Goal: Information Seeking & Learning: Find specific page/section

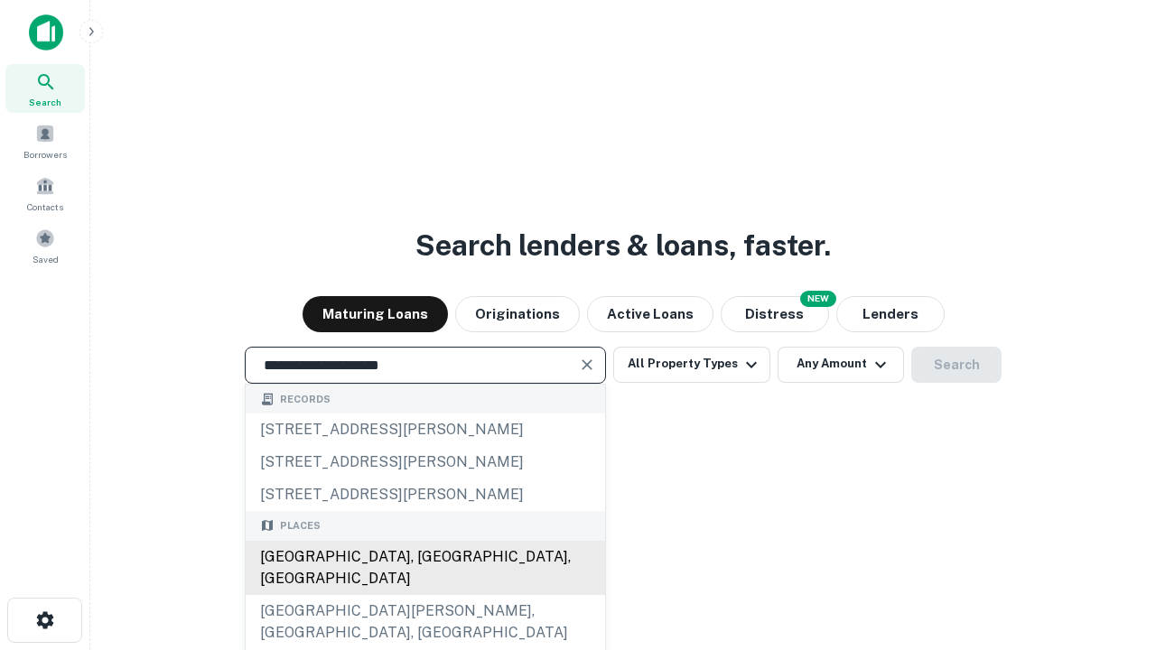
click at [424, 595] on div "[GEOGRAPHIC_DATA], [GEOGRAPHIC_DATA], [GEOGRAPHIC_DATA]" at bounding box center [425, 568] width 359 height 54
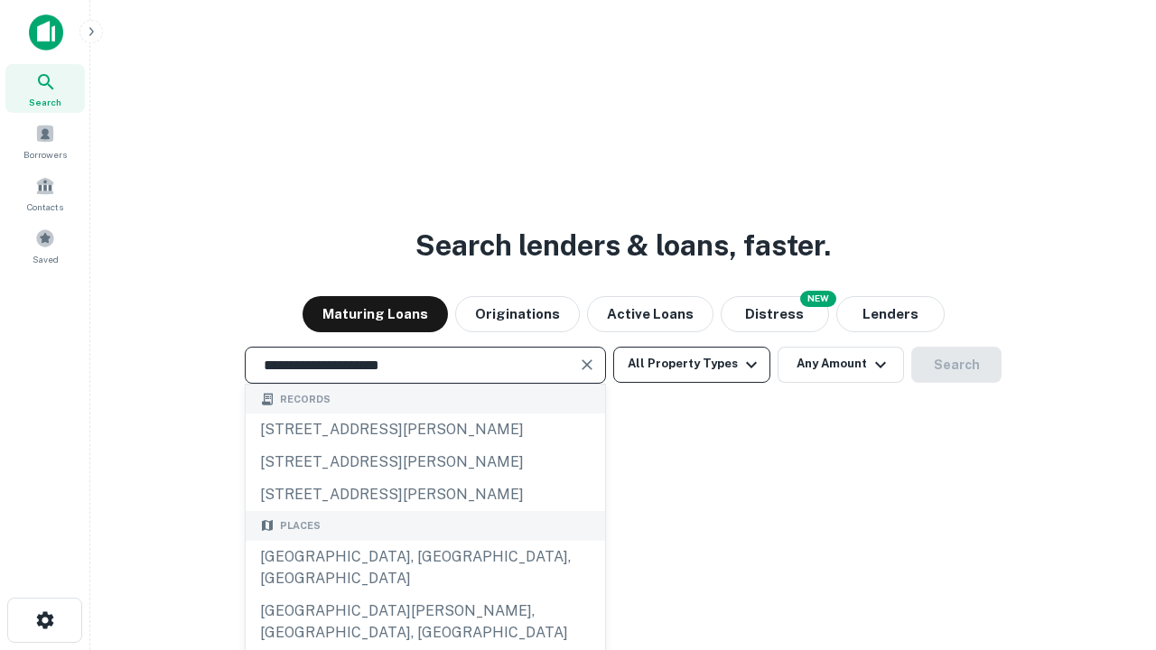
click at [692, 364] on button "All Property Types" at bounding box center [691, 365] width 157 height 36
type input "**********"
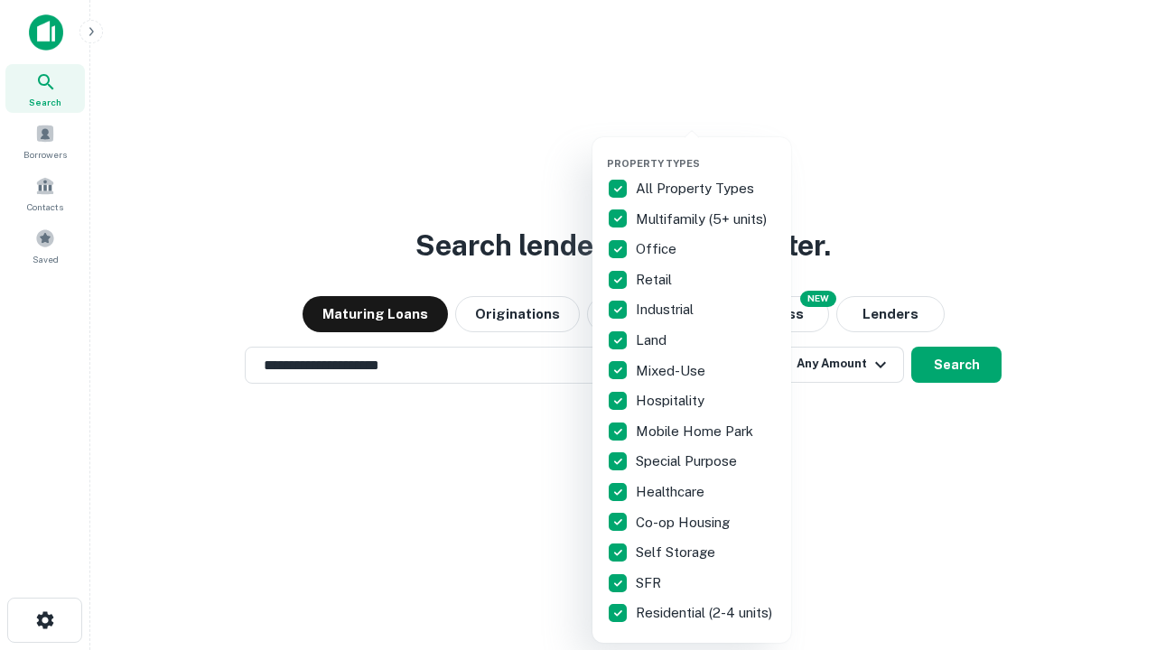
click at [706, 152] on button "button" at bounding box center [706, 152] width 199 height 1
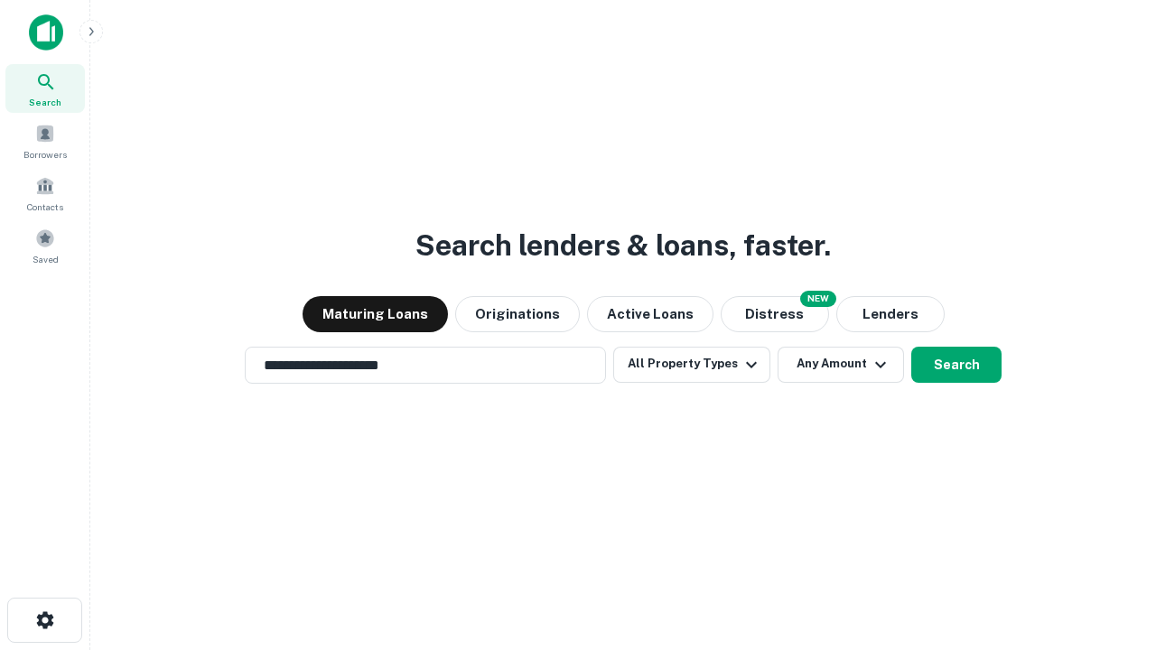
scroll to position [28, 0]
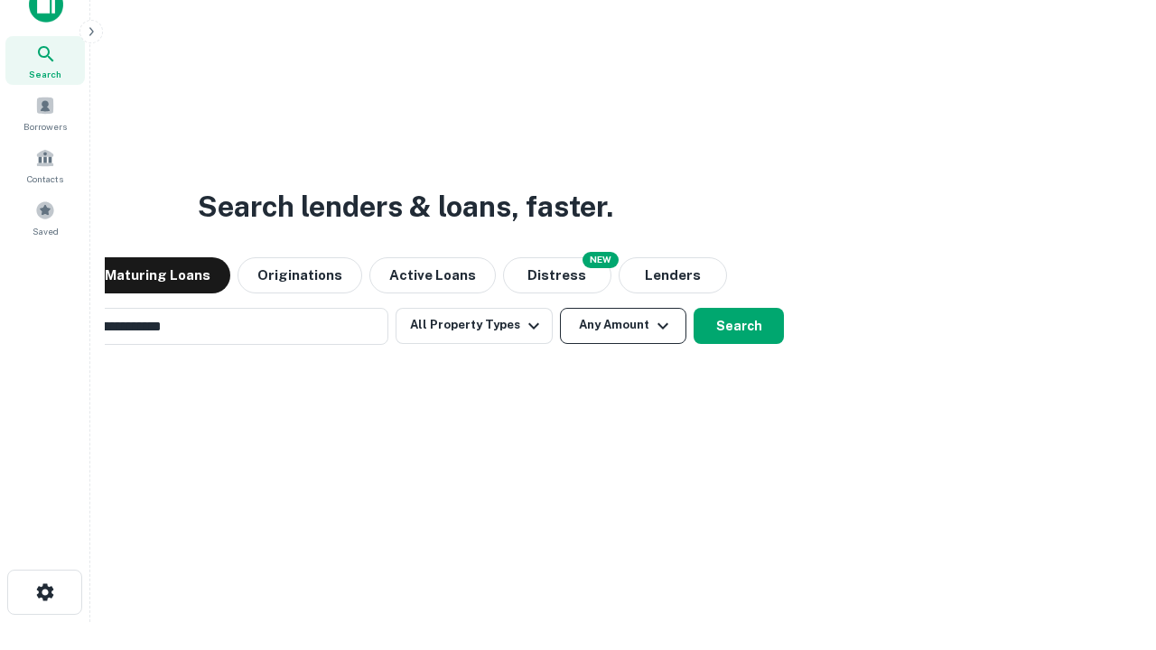
click at [560, 308] on button "Any Amount" at bounding box center [623, 326] width 126 height 36
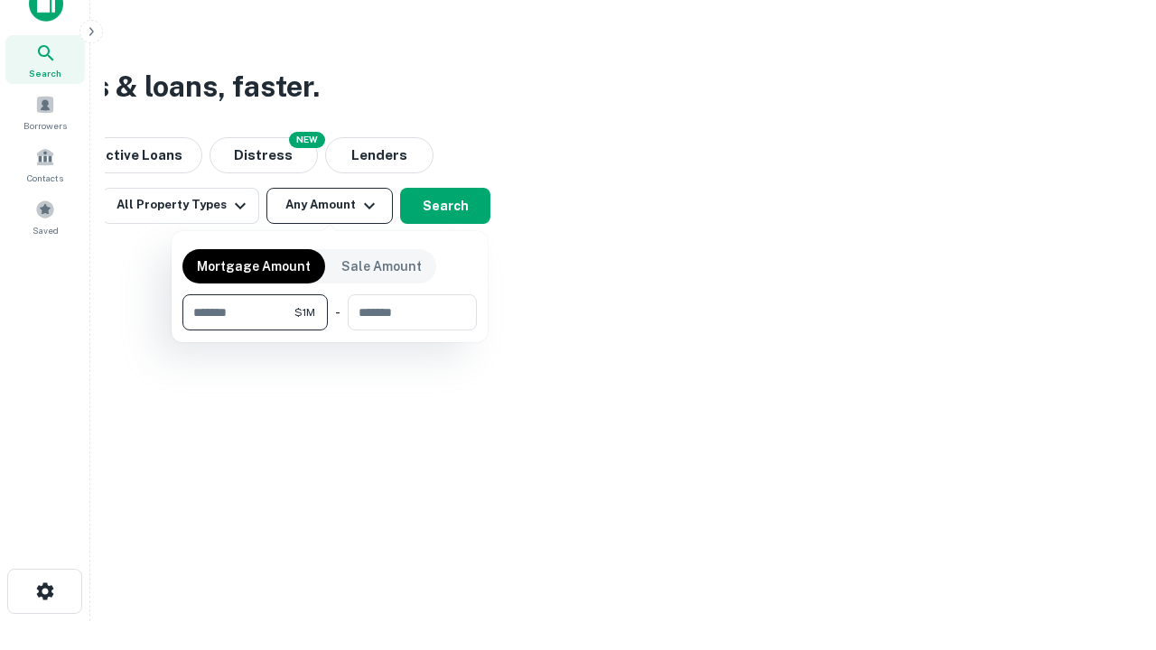
type input "*******"
click at [330, 330] on button "button" at bounding box center [329, 330] width 294 height 1
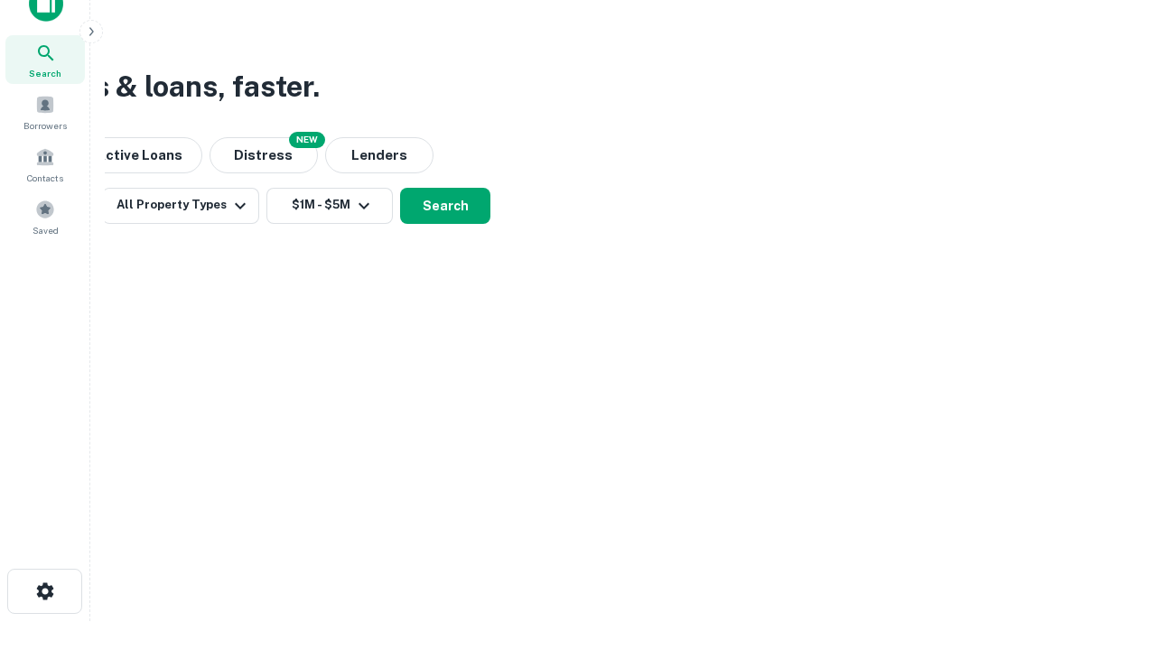
scroll to position [11, 333]
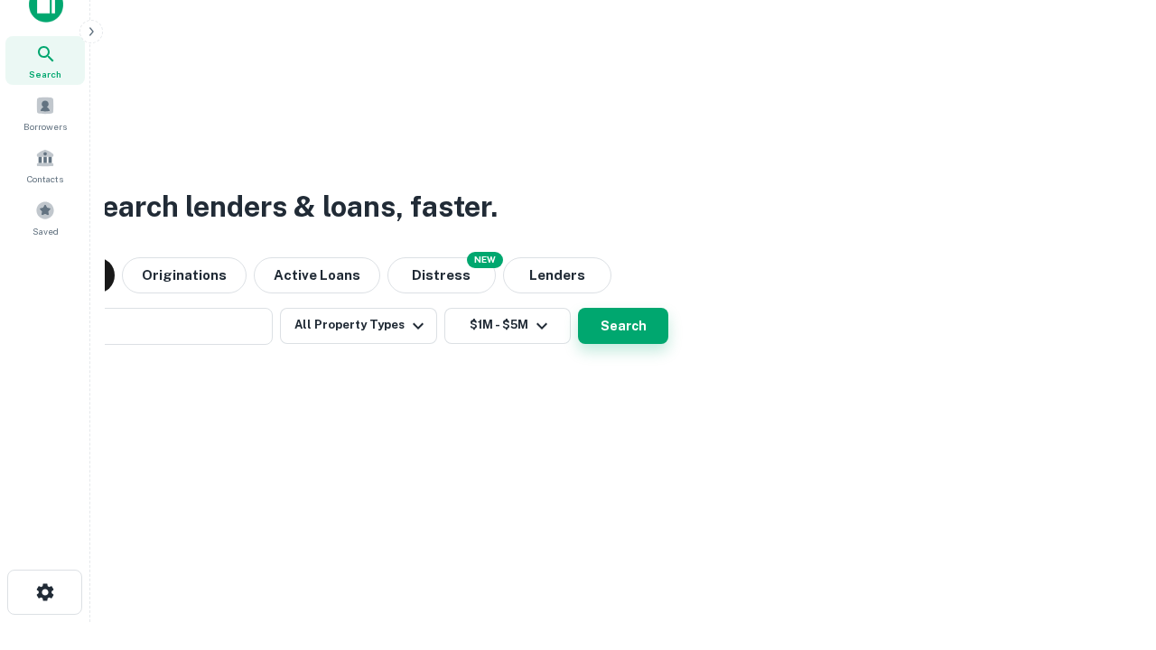
click at [578, 308] on button "Search" at bounding box center [623, 326] width 90 height 36
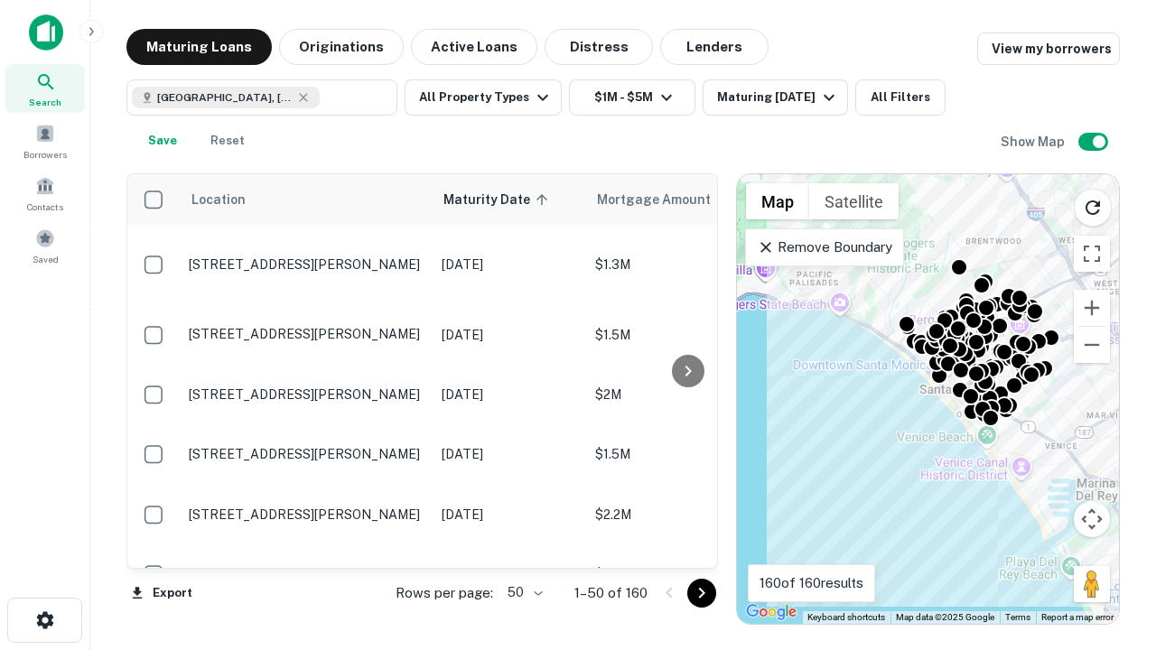
click at [522, 592] on body "Search Borrowers Contacts Saved Maturing Loans Originations Active Loans Distre…" at bounding box center [578, 325] width 1156 height 650
click at [523, 547] on li "25" at bounding box center [523, 547] width 52 height 33
